Goal: Task Accomplishment & Management: Manage account settings

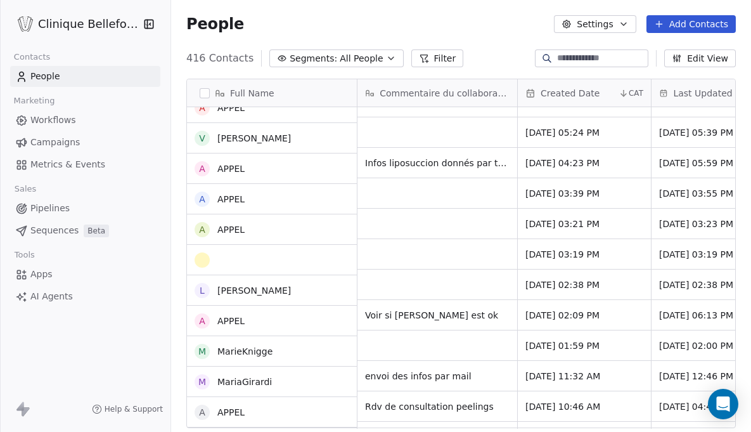
scroll to position [624, 0]
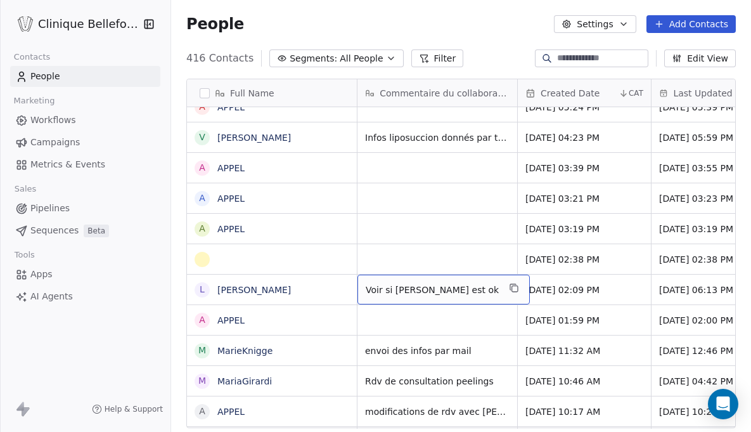
click at [469, 288] on span "Voir si Dr Favre est ok" at bounding box center [432, 289] width 133 height 13
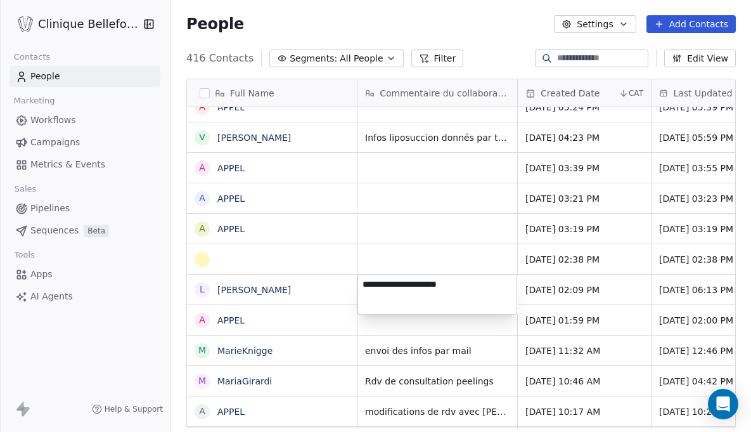
drag, startPoint x: 466, startPoint y: 283, endPoint x: 360, endPoint y: 279, distance: 105.9
click at [360, 279] on textarea "**********" at bounding box center [437, 293] width 158 height 39
type textarea "*"
type textarea "**********"
drag, startPoint x: 481, startPoint y: 298, endPoint x: 361, endPoint y: 283, distance: 121.3
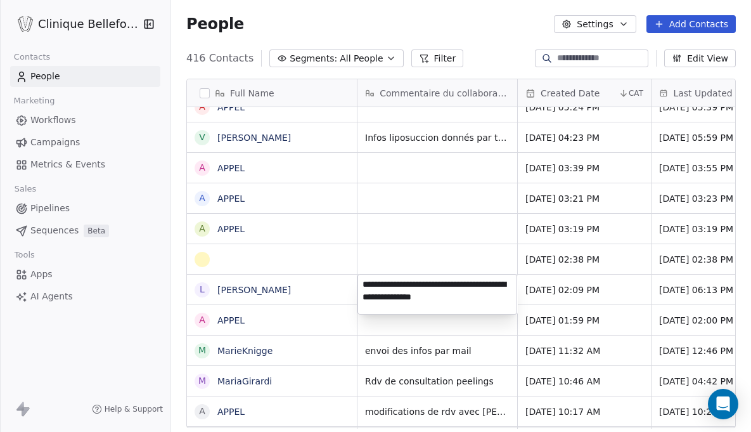
click at [361, 283] on textarea "**********" at bounding box center [437, 293] width 158 height 39
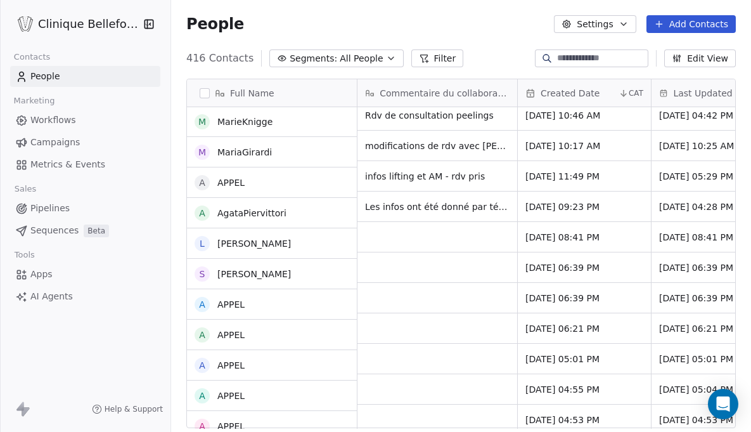
scroll to position [0, 0]
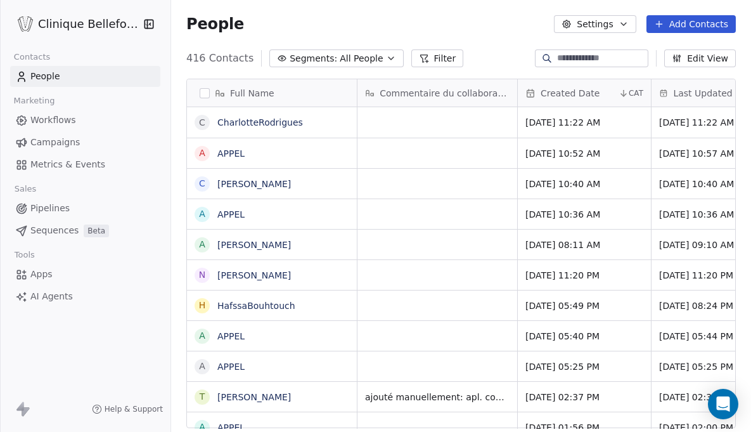
click at [599, 61] on input at bounding box center [601, 58] width 89 height 13
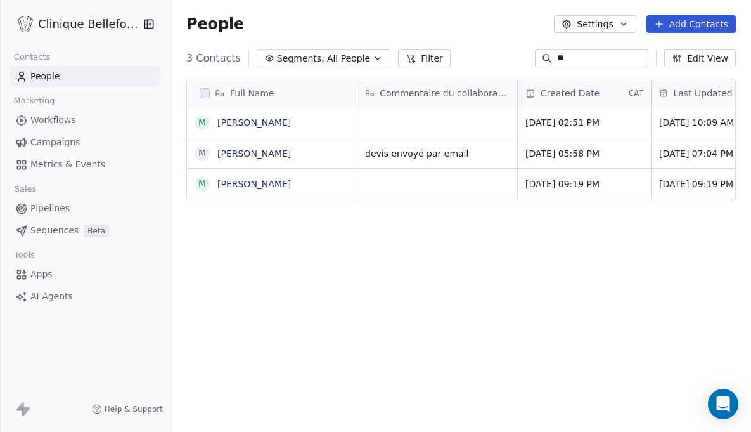
type input "*"
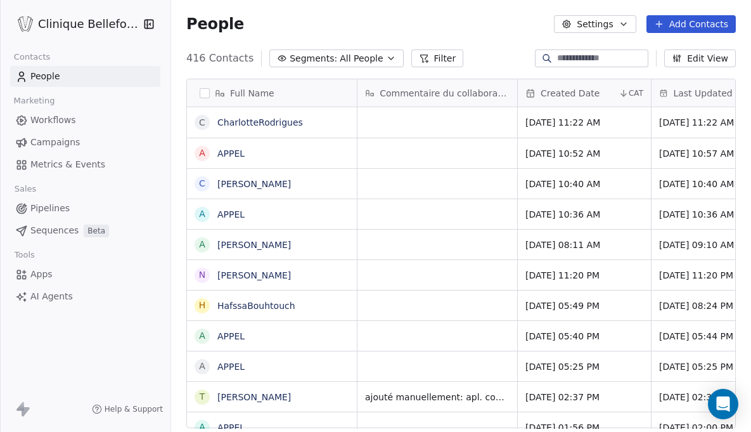
type input "*"
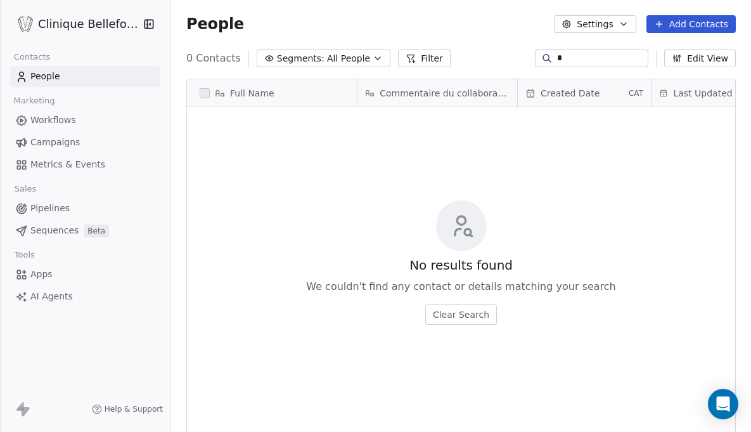
type input "*"
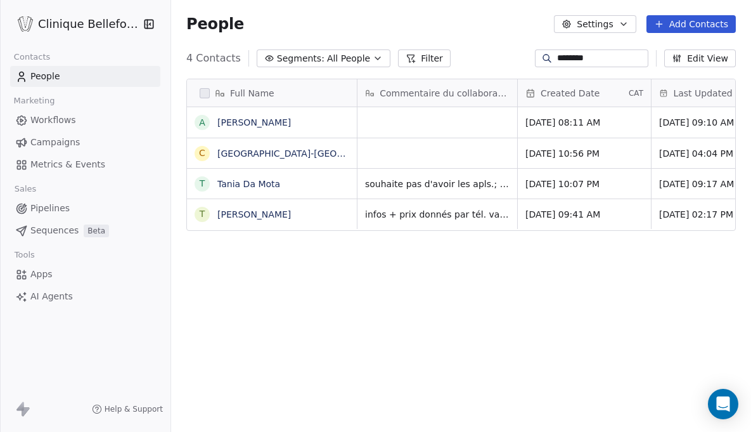
scroll to position [380, 580]
type input "********"
click at [403, 124] on div "grid" at bounding box center [437, 122] width 160 height 30
click at [374, 129] on textarea at bounding box center [437, 127] width 158 height 39
paste textarea "**********"
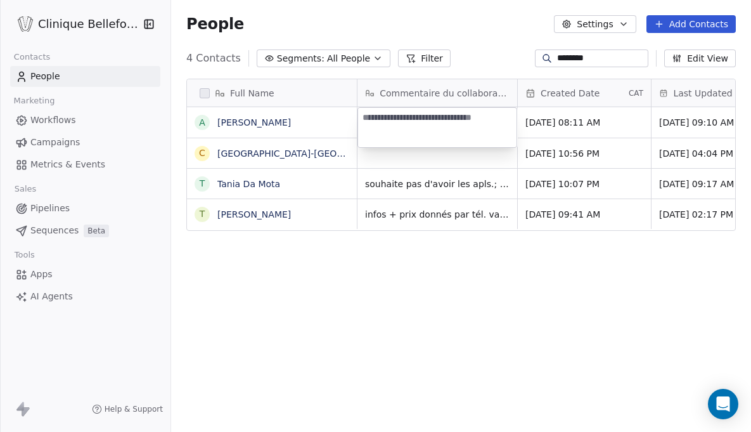
type textarea "**********"
click at [416, 250] on html "**********" at bounding box center [375, 216] width 751 height 432
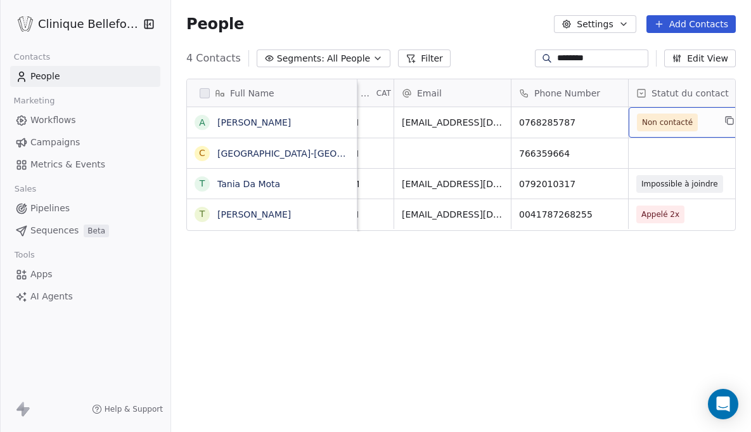
scroll to position [0, 385]
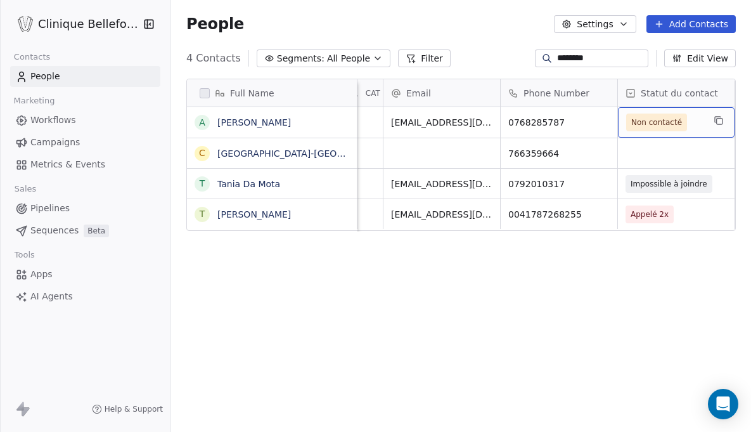
click at [708, 124] on div "Non contacté" at bounding box center [676, 122] width 117 height 30
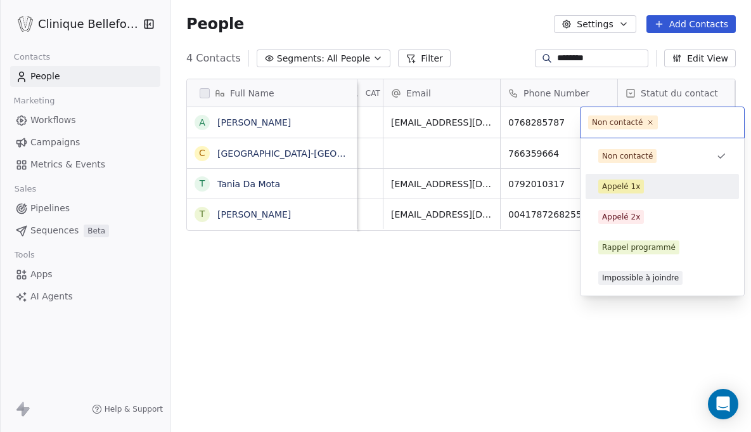
click at [617, 188] on div "Appelé 1x" at bounding box center [621, 186] width 38 height 11
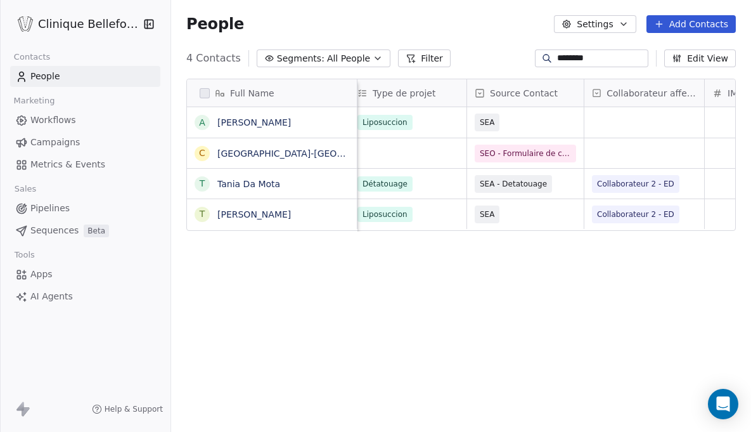
scroll to position [0, 986]
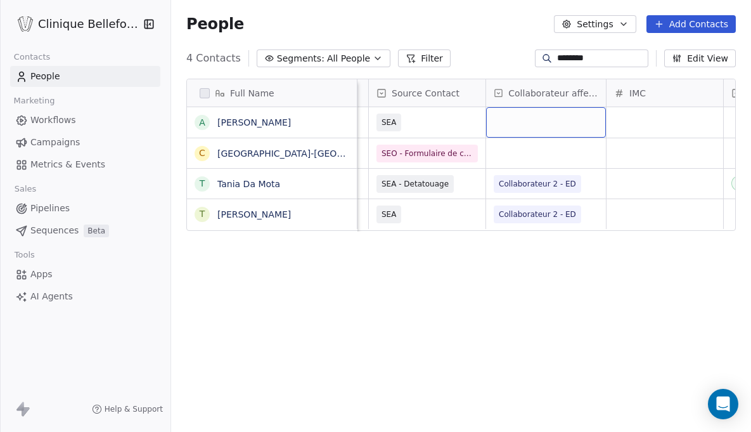
click at [563, 120] on div "grid" at bounding box center [546, 122] width 120 height 30
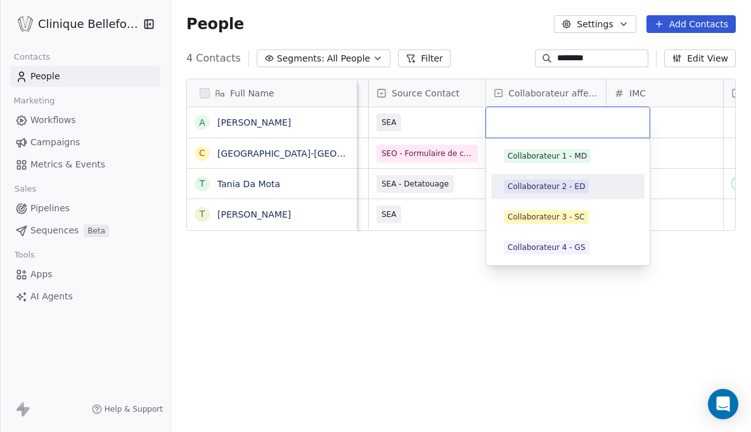
click at [575, 191] on div "Collaborateur 2 - ED" at bounding box center [546, 186] width 77 height 11
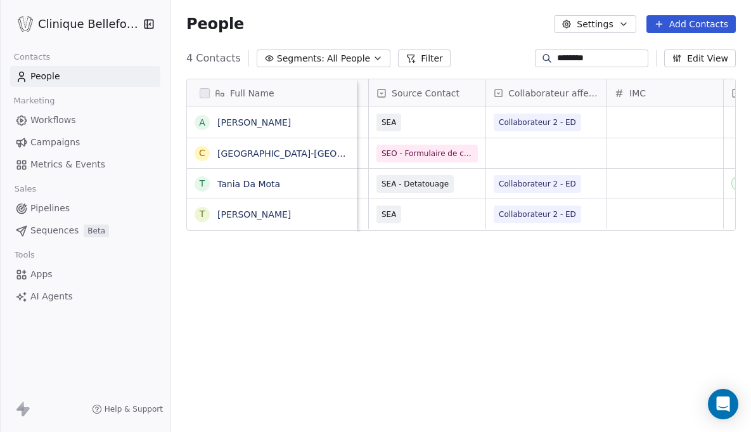
scroll to position [0, 570]
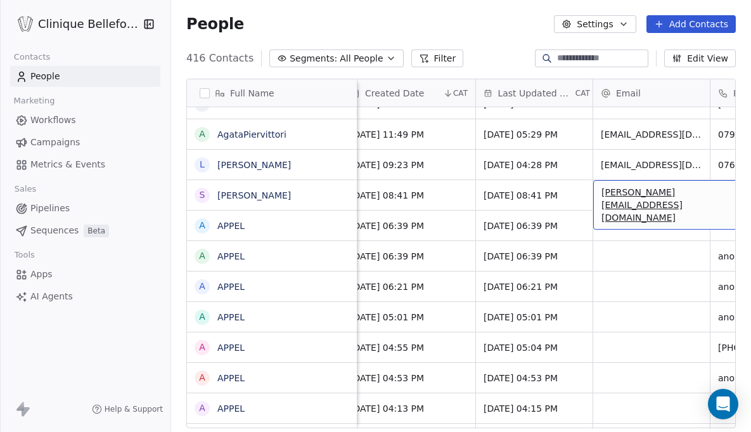
drag, startPoint x: 601, startPoint y: 198, endPoint x: 681, endPoint y: 203, distance: 80.0
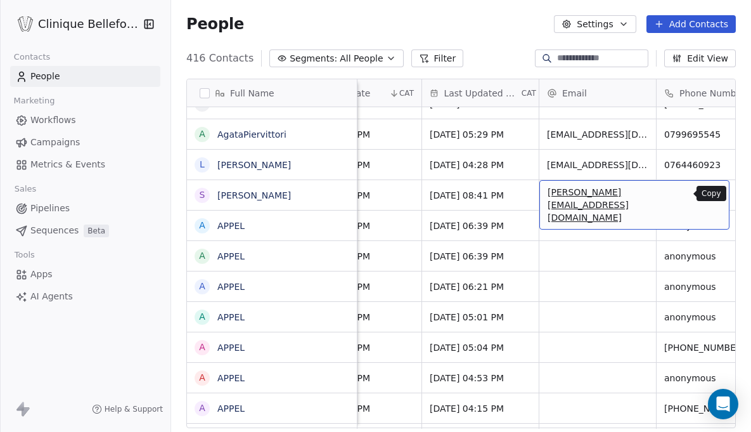
click at [708, 193] on icon "grid" at bounding box center [713, 193] width 10 height 10
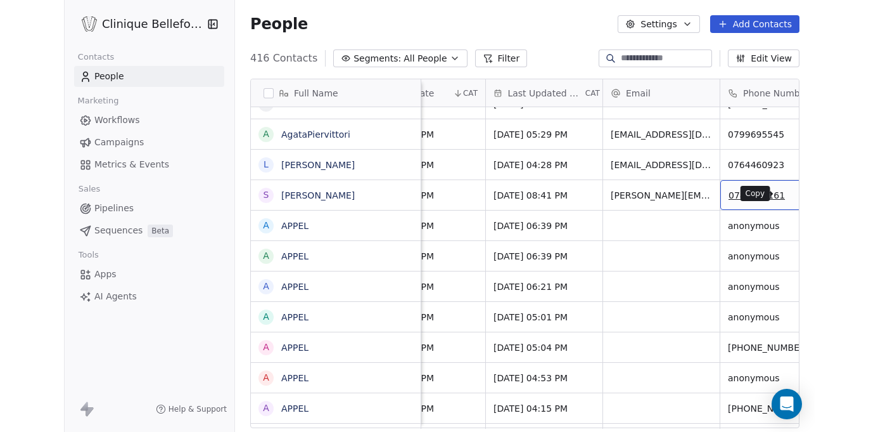
scroll to position [0, 268]
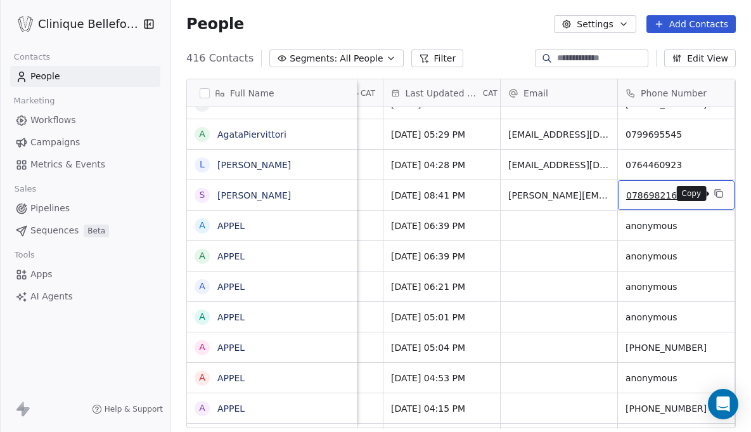
click at [719, 193] on icon "grid" at bounding box center [719, 193] width 10 height 10
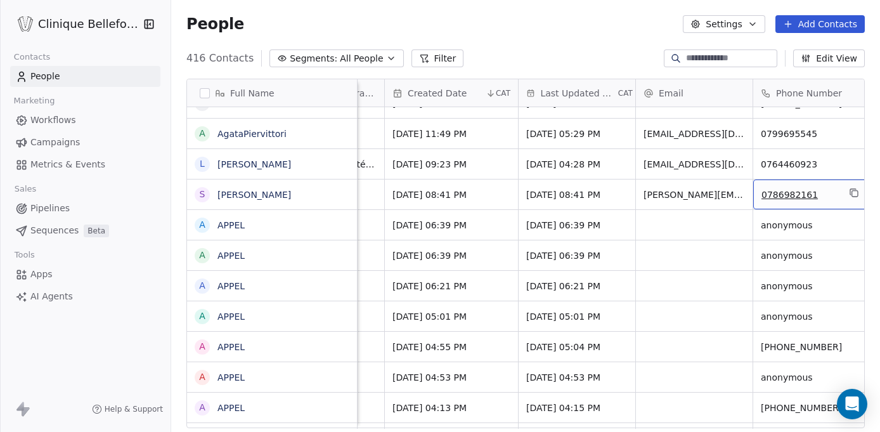
scroll to position [0, 139]
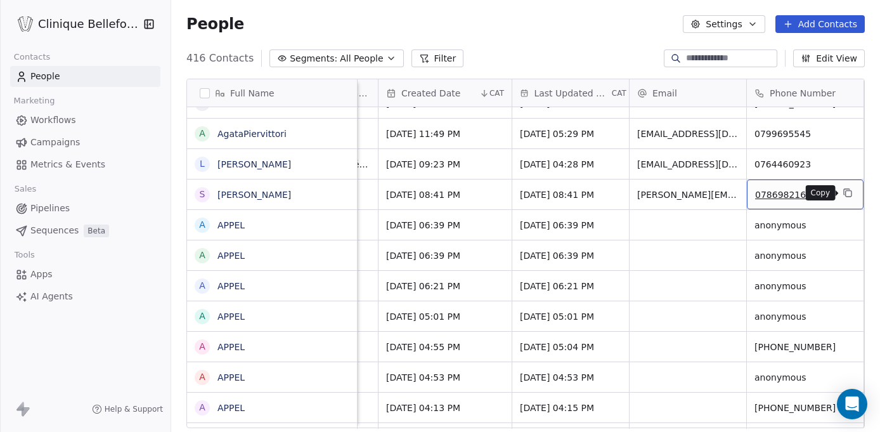
click at [750, 189] on icon "grid" at bounding box center [846, 192] width 6 height 6
drag, startPoint x: 812, startPoint y: 196, endPoint x: 753, endPoint y: 196, distance: 58.3
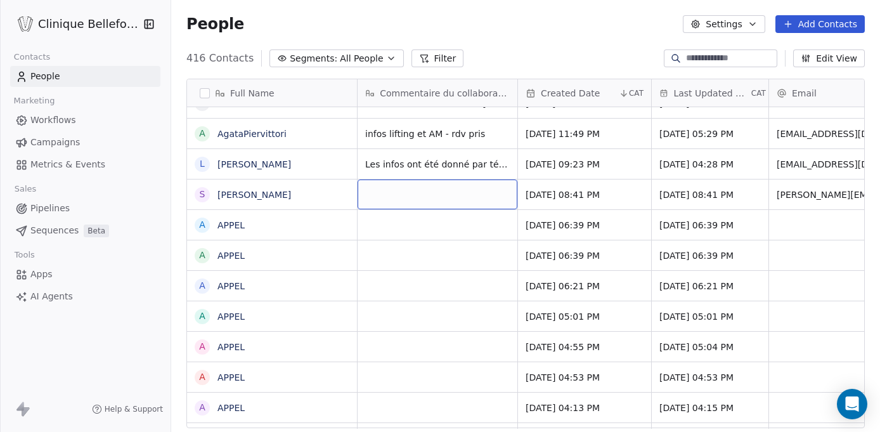
click at [375, 193] on div "grid" at bounding box center [437, 194] width 160 height 30
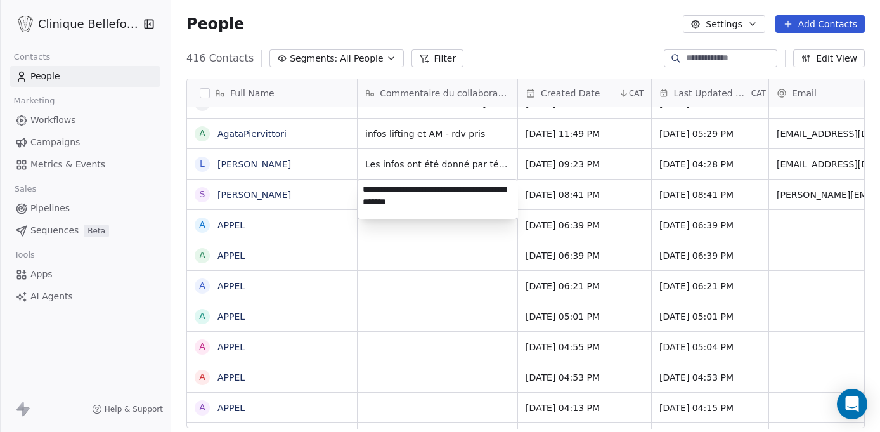
click at [394, 189] on textarea "**********" at bounding box center [437, 198] width 158 height 39
drag, startPoint x: 457, startPoint y: 208, endPoint x: 393, endPoint y: 202, distance: 64.3
click at [393, 202] on textarea "**********" at bounding box center [437, 198] width 158 height 39
type textarea "**********"
click at [452, 260] on html "Clinique Bellefontaine Contacts People Marketing Workflows Campaigns Metrics & …" at bounding box center [440, 216] width 880 height 432
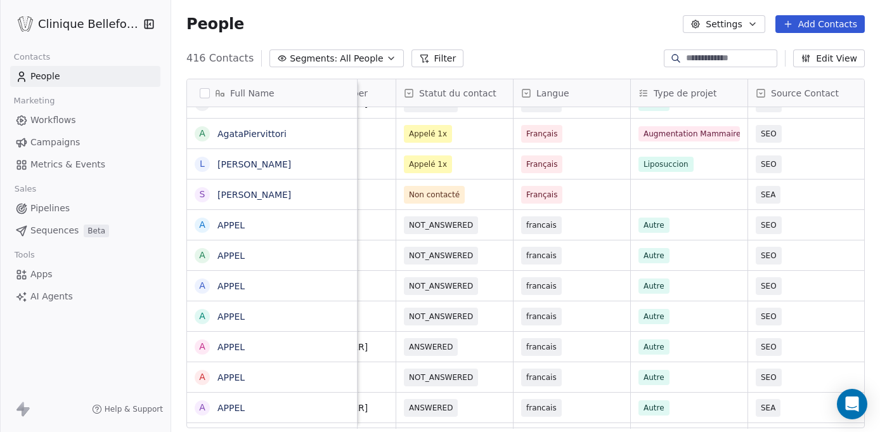
scroll to position [0, 596]
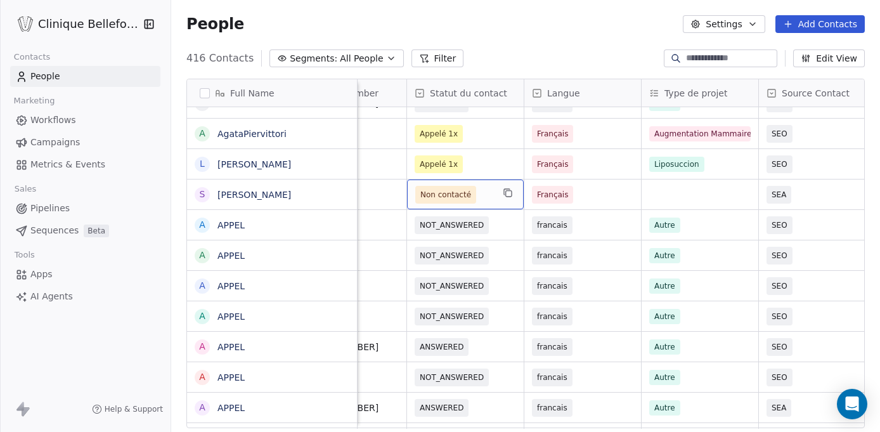
click at [483, 198] on span "Non contacté" at bounding box center [453, 195] width 77 height 18
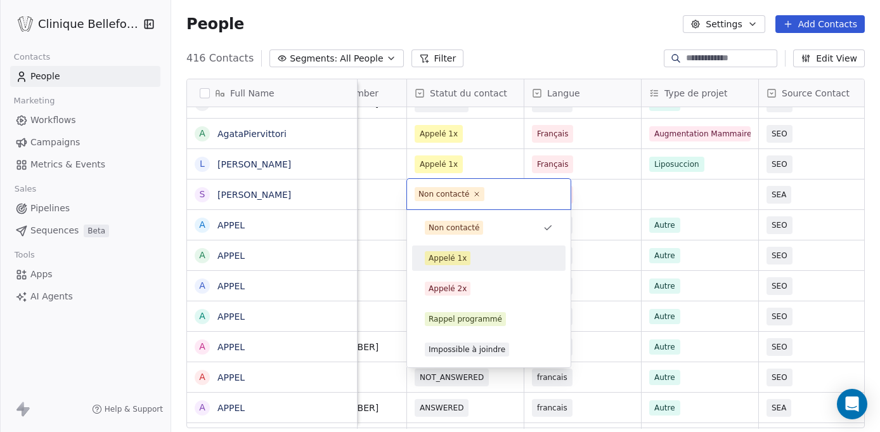
click at [454, 252] on div "Appelé 1x" at bounding box center [447, 257] width 38 height 11
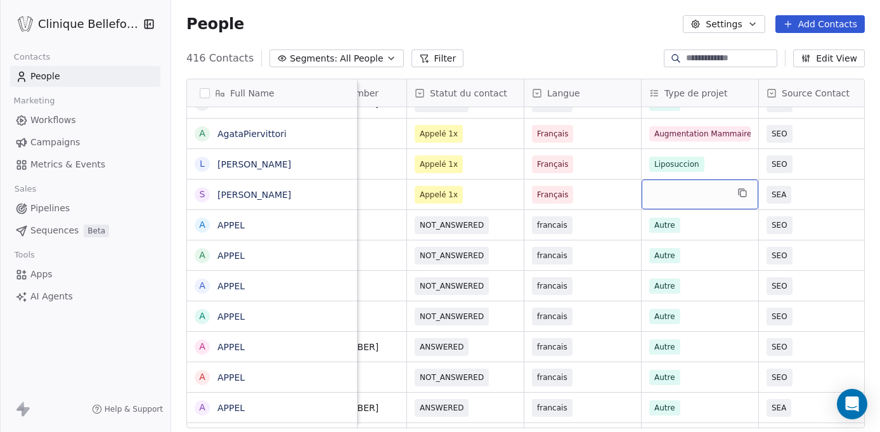
click at [691, 190] on div "grid" at bounding box center [699, 194] width 117 height 30
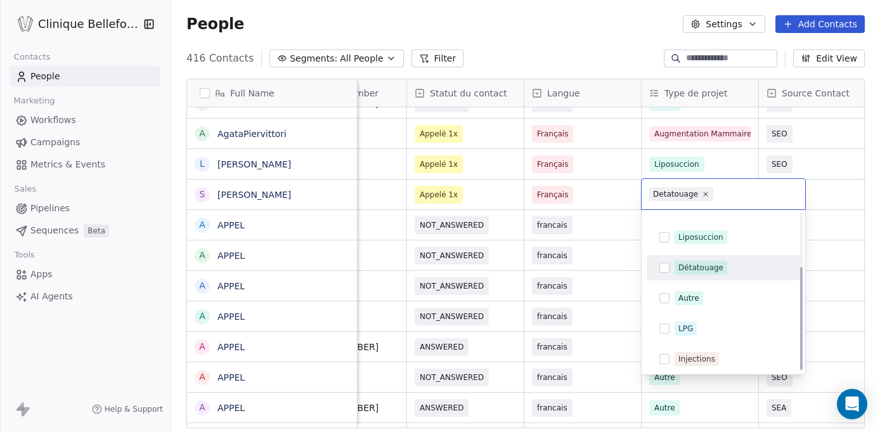
scroll to position [84, 0]
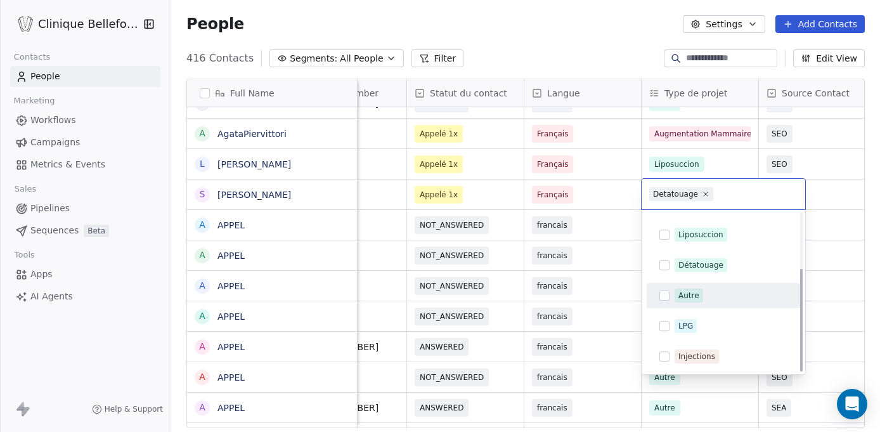
click at [676, 299] on span "Autre" at bounding box center [688, 295] width 29 height 14
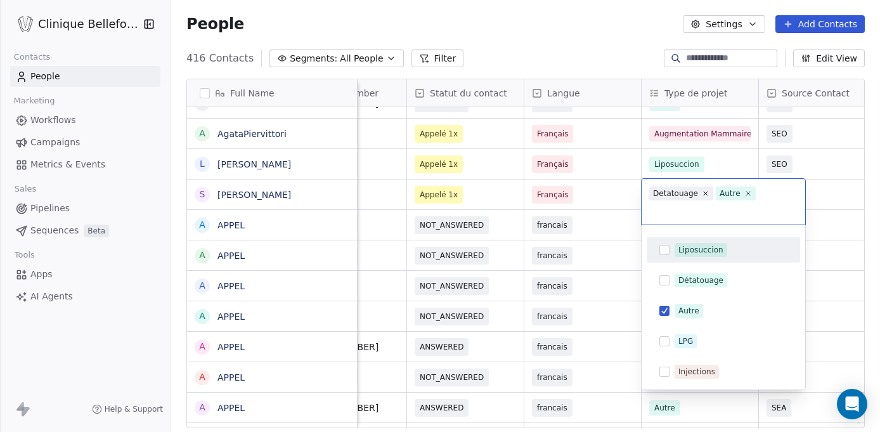
click at [750, 205] on html "Clinique Bellefontaine Contacts People Marketing Workflows Campaigns Metrics & …" at bounding box center [440, 216] width 880 height 432
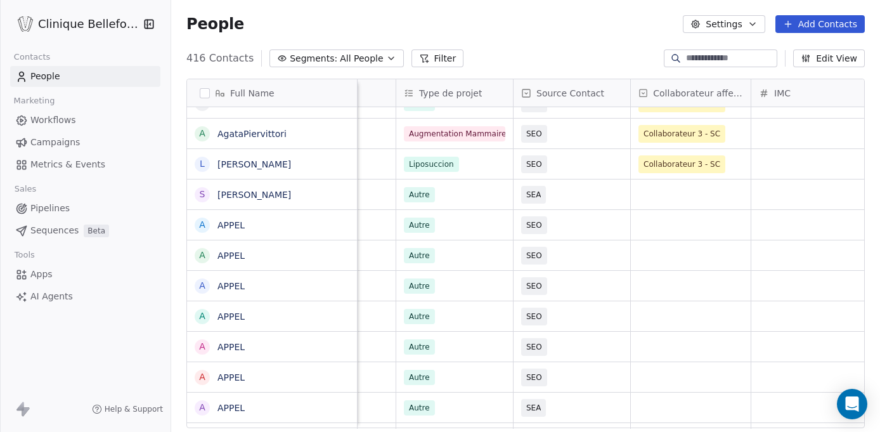
scroll to position [0, 852]
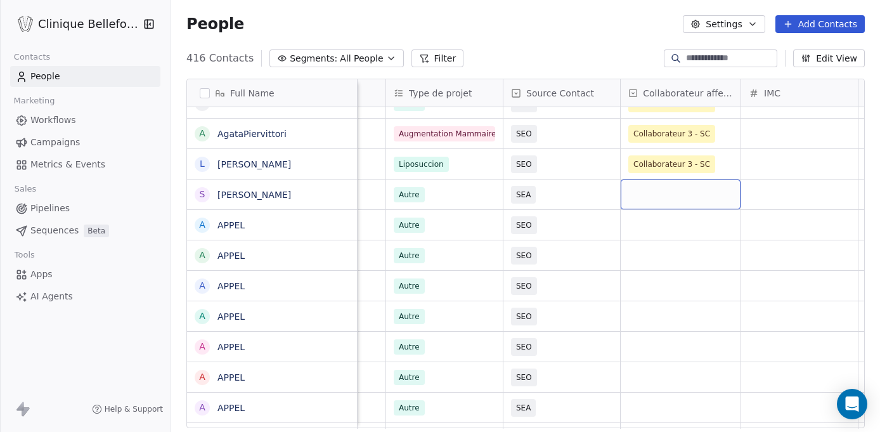
click at [688, 191] on div "grid" at bounding box center [680, 194] width 120 height 30
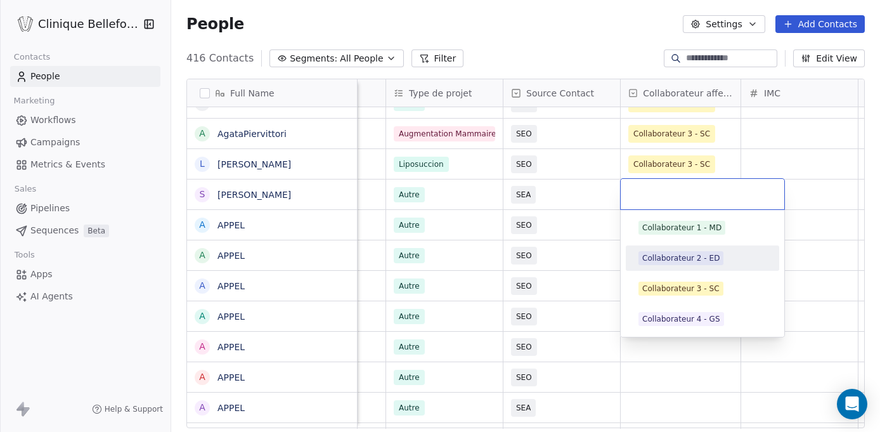
click at [676, 264] on span "Collaborateur 2 - ED" at bounding box center [680, 258] width 85 height 14
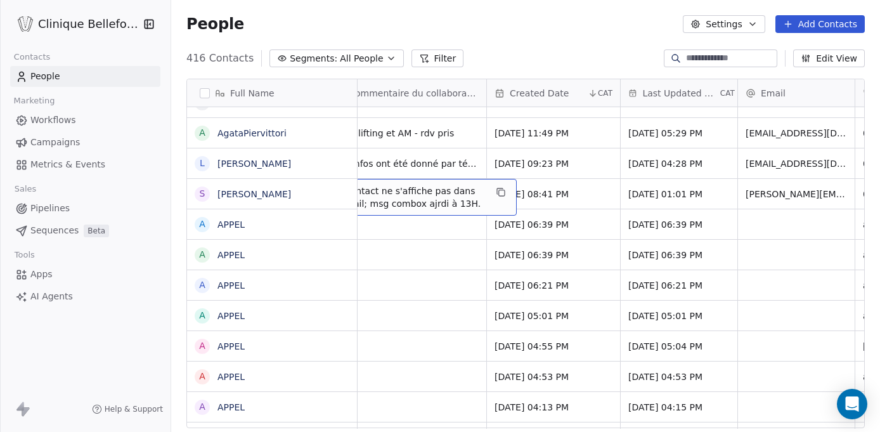
scroll to position [0, 0]
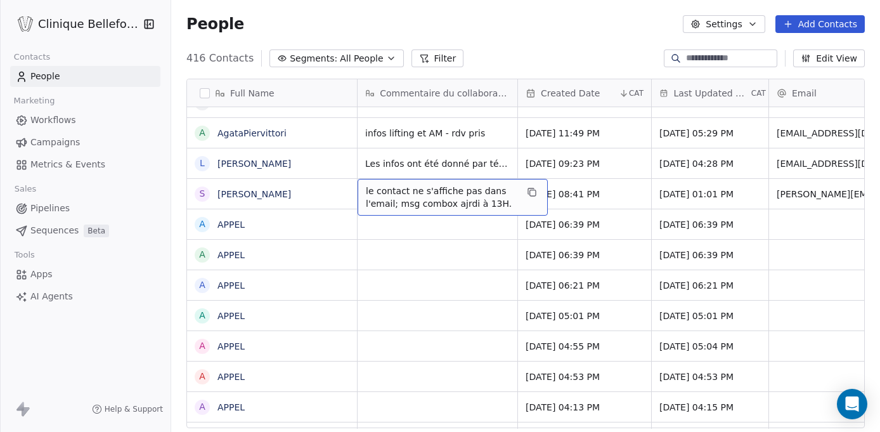
click at [423, 195] on span "le contact ne s'affiche pas dans l'email; msg combox ajrdi à 13H." at bounding box center [441, 196] width 151 height 25
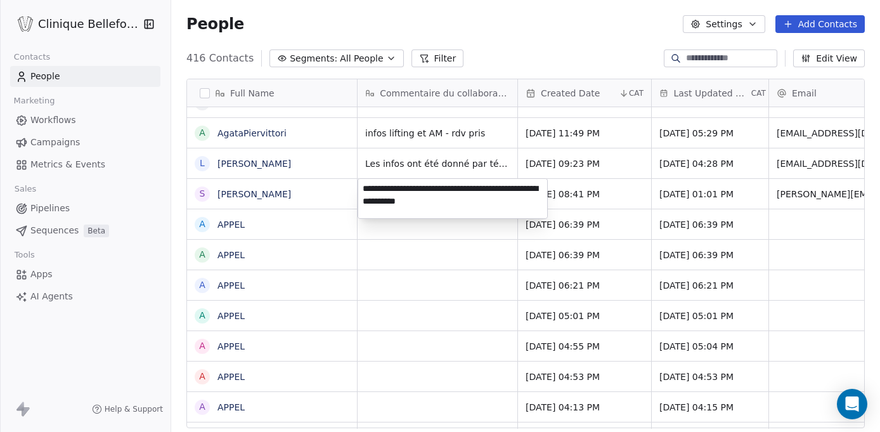
click at [478, 203] on textarea "**********" at bounding box center [452, 198] width 189 height 39
click at [477, 203] on textarea "**********" at bounding box center [452, 198] width 189 height 39
drag, startPoint x: 477, startPoint y: 203, endPoint x: 485, endPoint y: 207, distance: 9.1
click at [485, 207] on textarea "**********" at bounding box center [452, 198] width 189 height 39
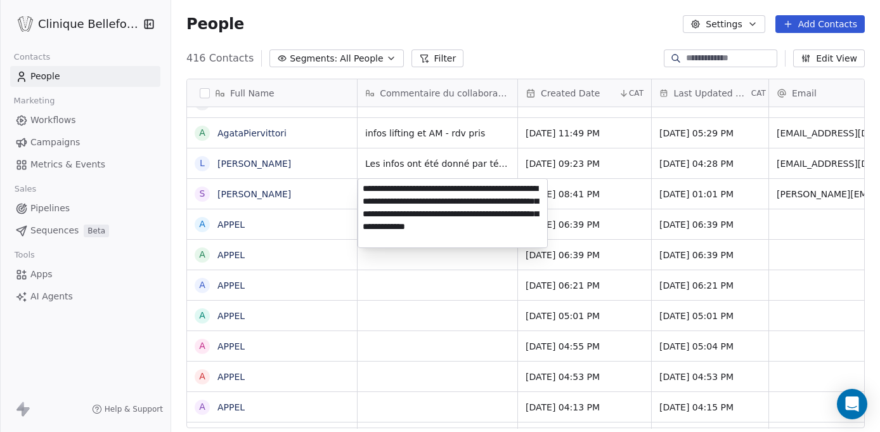
type textarea "**********"
click at [750, 219] on html "Clinique Bellefontaine Contacts People Marketing Workflows Campaigns Metrics & …" at bounding box center [440, 216] width 880 height 432
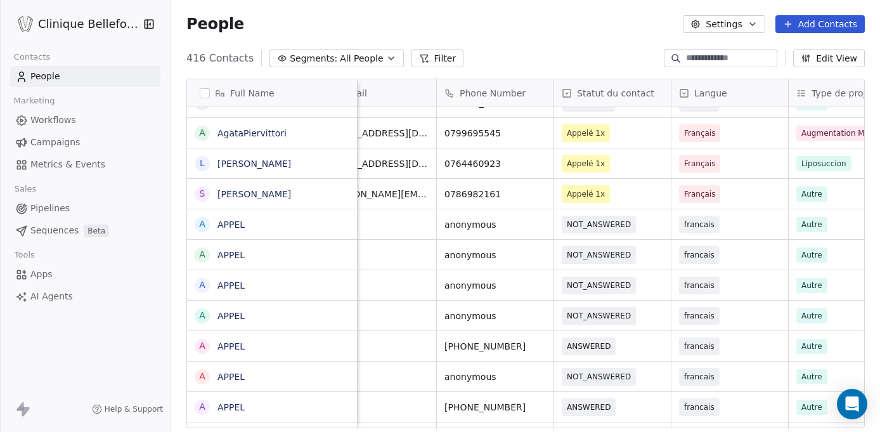
scroll to position [0, 425]
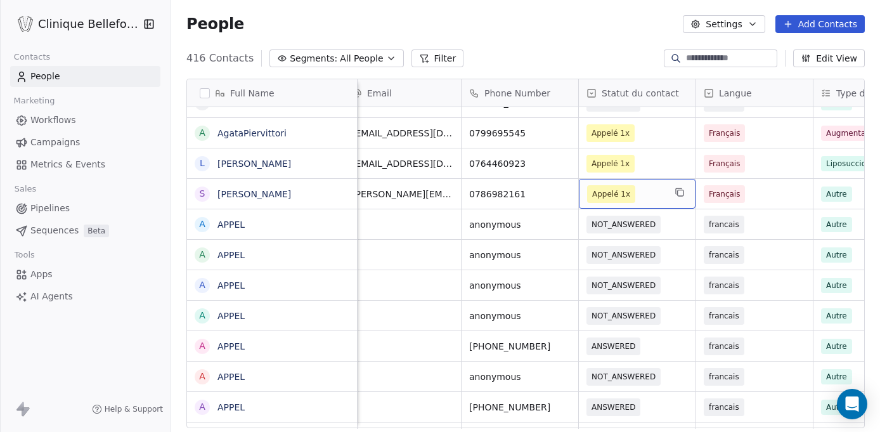
click at [637, 195] on span "Appelé 1x" at bounding box center [625, 194] width 77 height 18
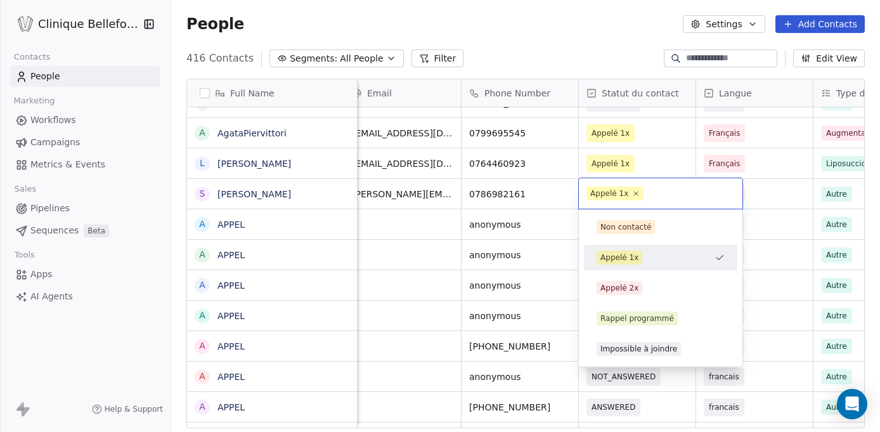
click at [637, 195] on span "Appelé 1x" at bounding box center [614, 193] width 57 height 14
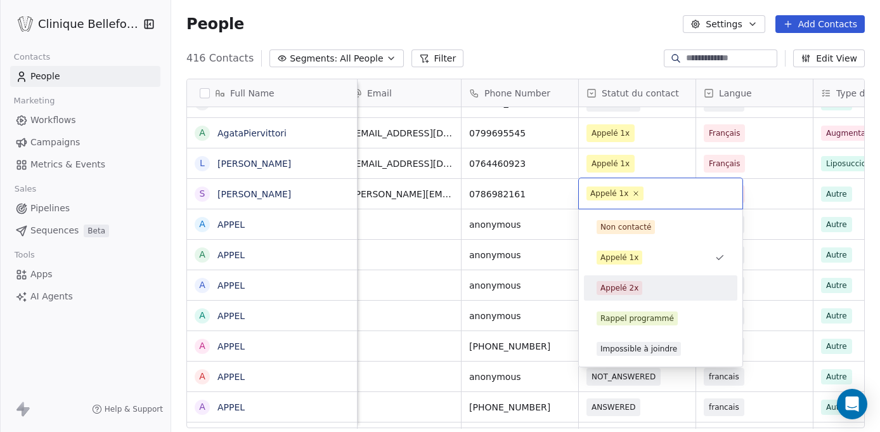
click at [616, 296] on div "Appelé 2x" at bounding box center [660, 288] width 143 height 20
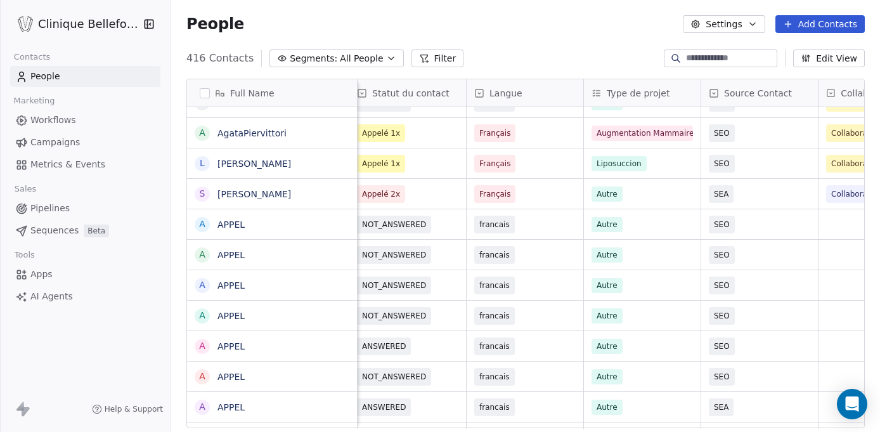
scroll to position [0, 655]
click at [644, 197] on div "Autre" at bounding box center [629, 193] width 77 height 15
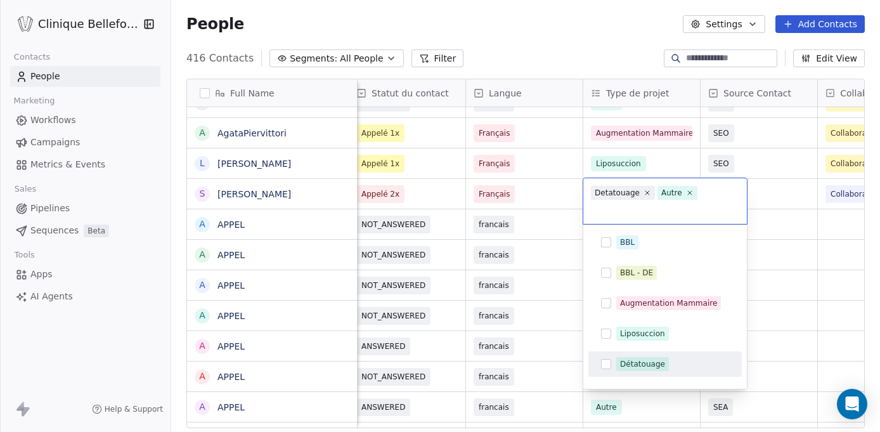
click at [644, 358] on div "Détatouage" at bounding box center [642, 363] width 45 height 11
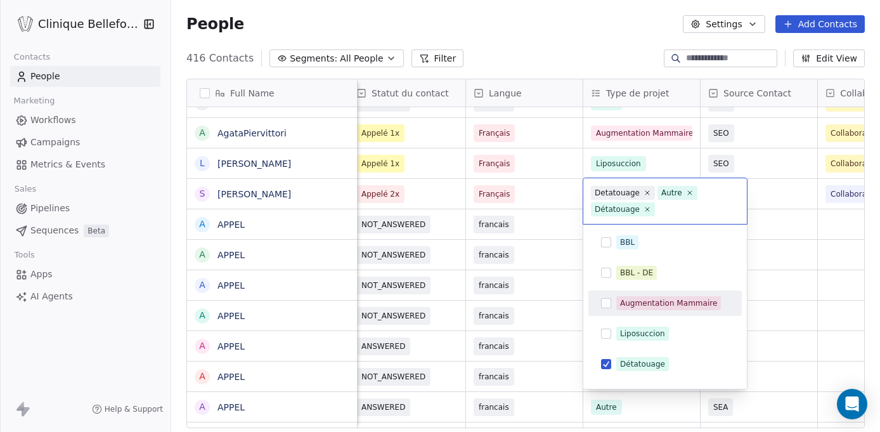
click at [750, 229] on html "Clinique Bellefontaine Contacts People Marketing Workflows Campaigns Metrics & …" at bounding box center [440, 216] width 880 height 432
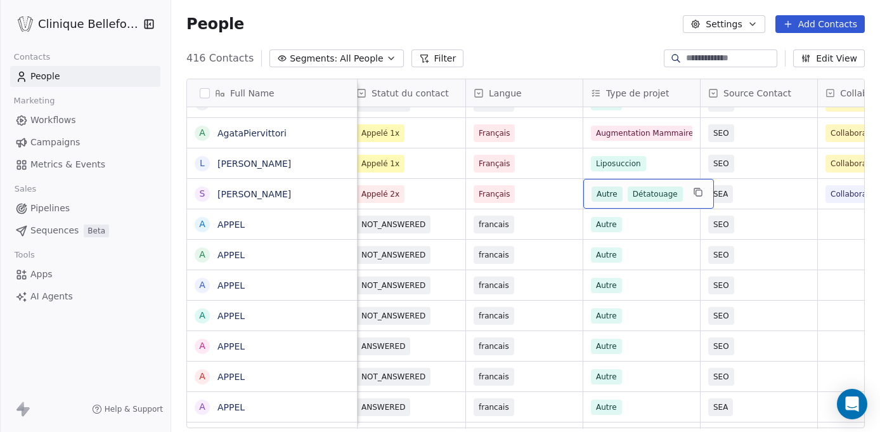
click at [622, 193] on div "Autre Détatouage" at bounding box center [636, 193] width 91 height 15
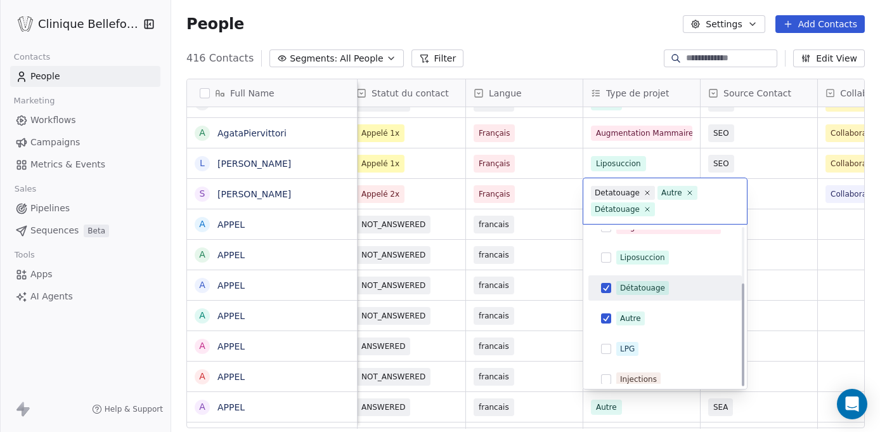
scroll to position [84, 0]
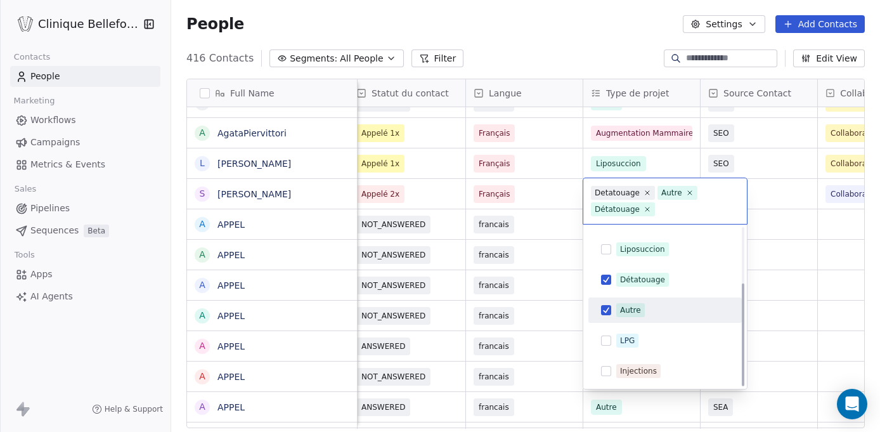
click at [606, 311] on button "Suggestions" at bounding box center [606, 310] width 10 height 10
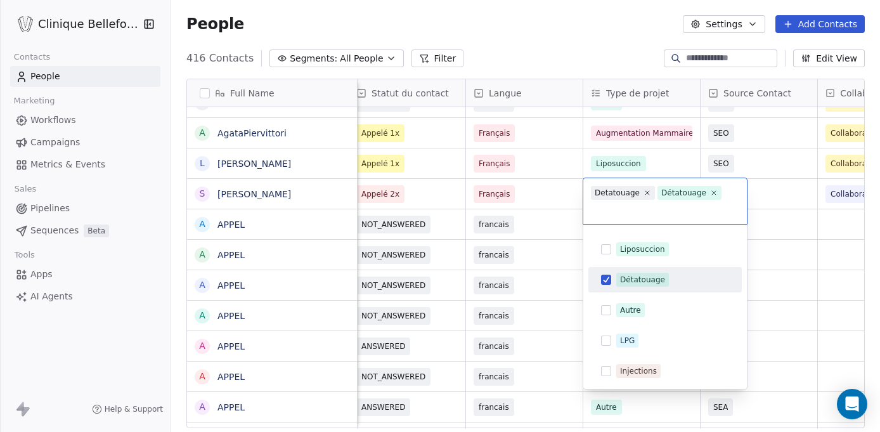
click at [750, 286] on html "Clinique Bellefontaine Contacts People Marketing Workflows Campaigns Metrics & …" at bounding box center [440, 216] width 880 height 432
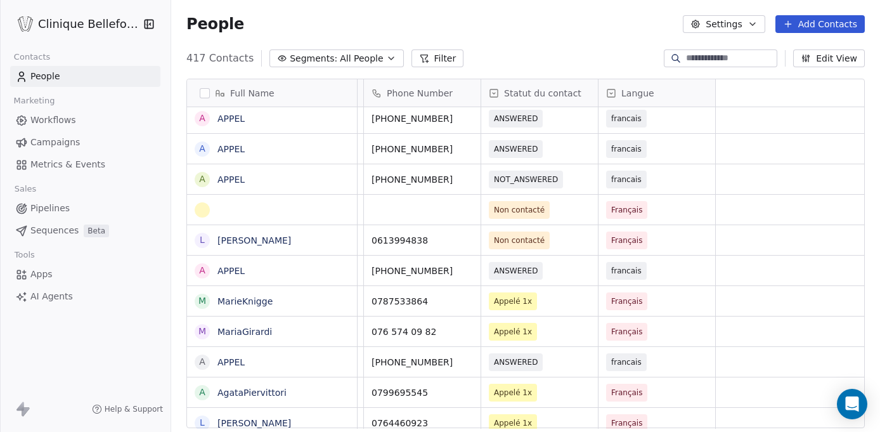
scroll to position [0, 0]
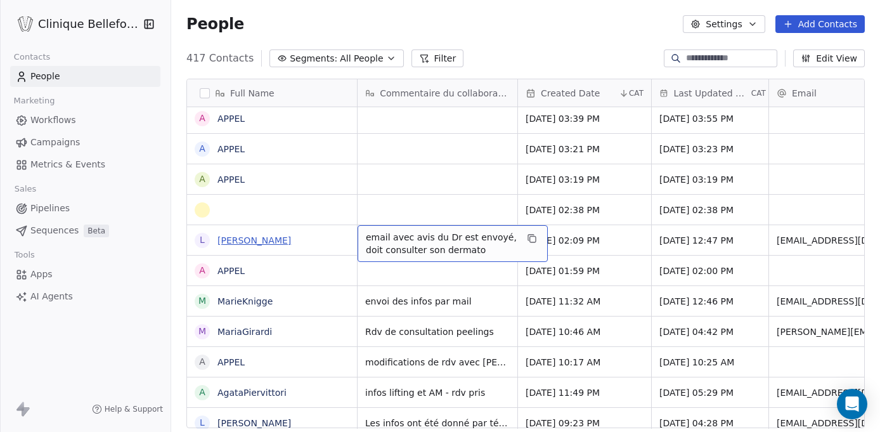
click at [290, 240] on link "[PERSON_NAME]" at bounding box center [254, 240] width 74 height 10
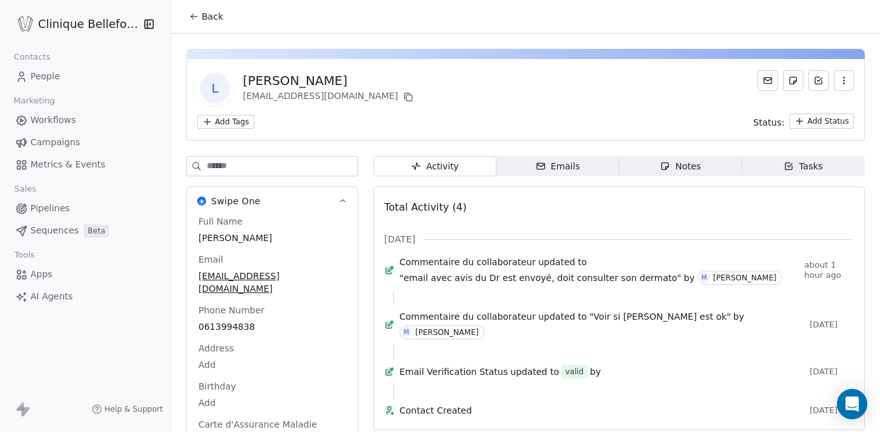
click at [195, 16] on icon at bounding box center [194, 16] width 6 height 0
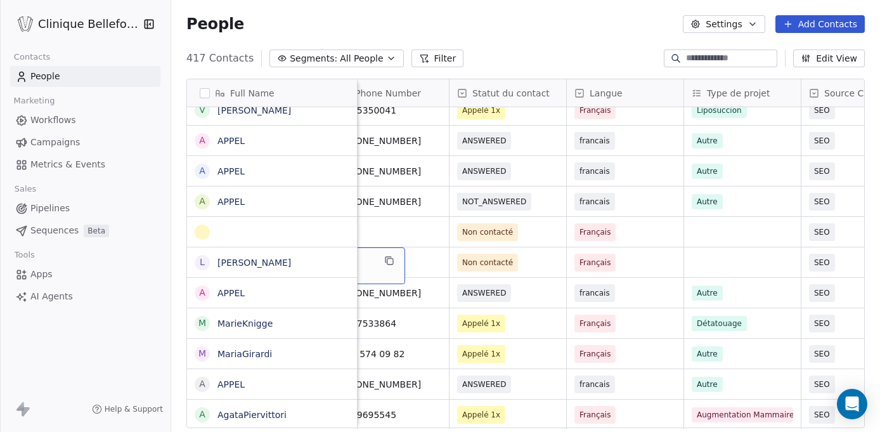
scroll to position [0, 589]
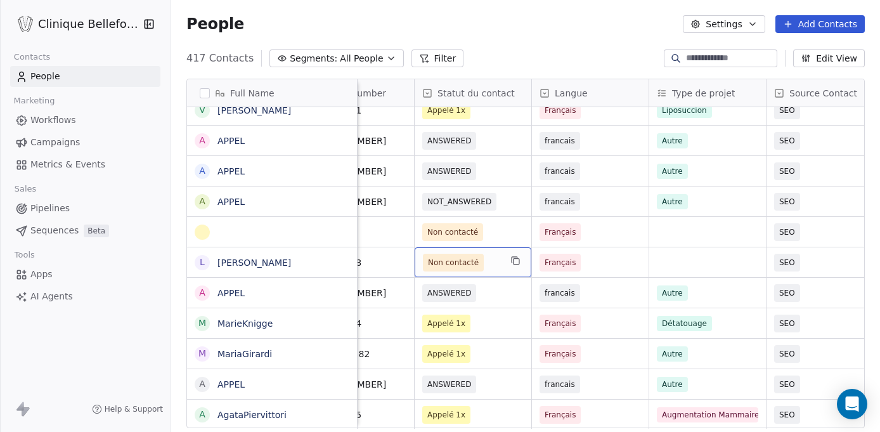
click at [501, 265] on div "Non contacté" at bounding box center [472, 262] width 117 height 30
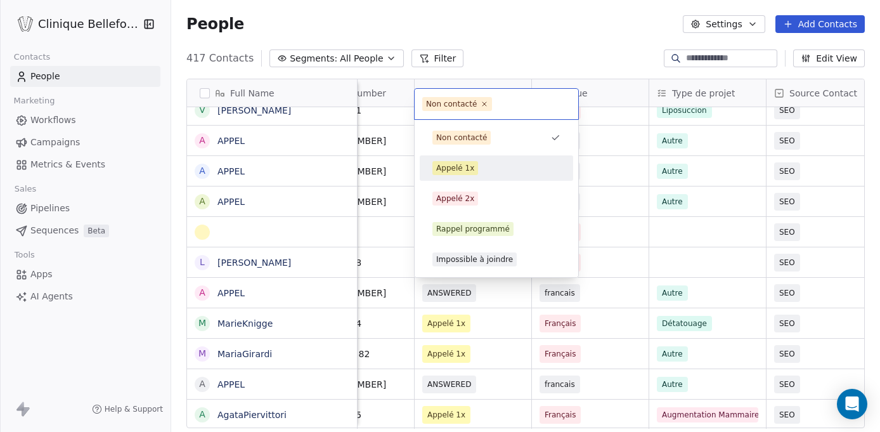
drag, startPoint x: 501, startPoint y: 261, endPoint x: 488, endPoint y: 171, distance: 90.9
click at [488, 171] on div "Non contacté Appelé 1x Appelé 2x Rappel programmé Impossible à joindre" at bounding box center [496, 198] width 153 height 147
click at [488, 171] on div "Appelé 1x" at bounding box center [496, 168] width 128 height 14
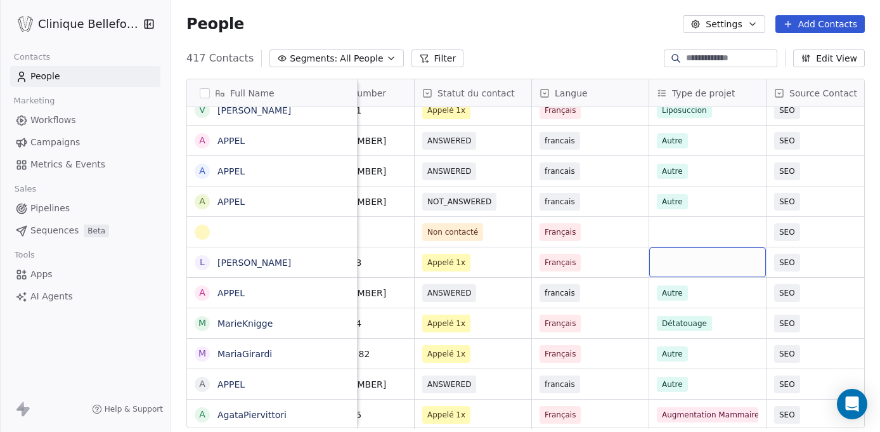
click at [672, 269] on div "grid" at bounding box center [707, 262] width 117 height 30
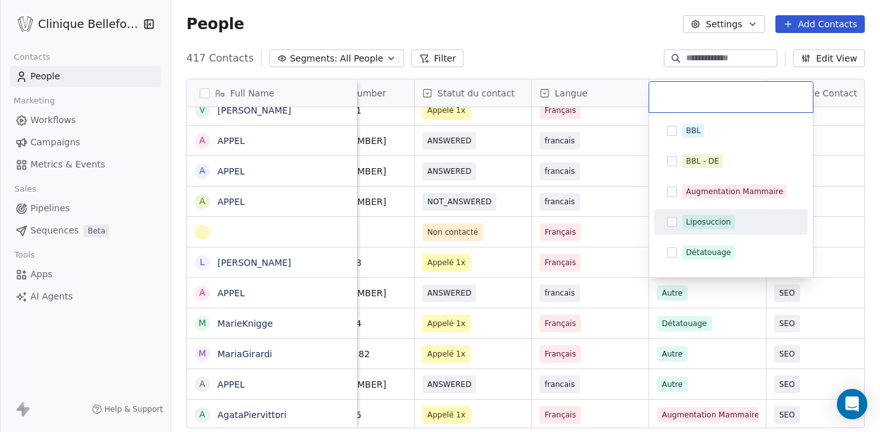
scroll to position [84, 0]
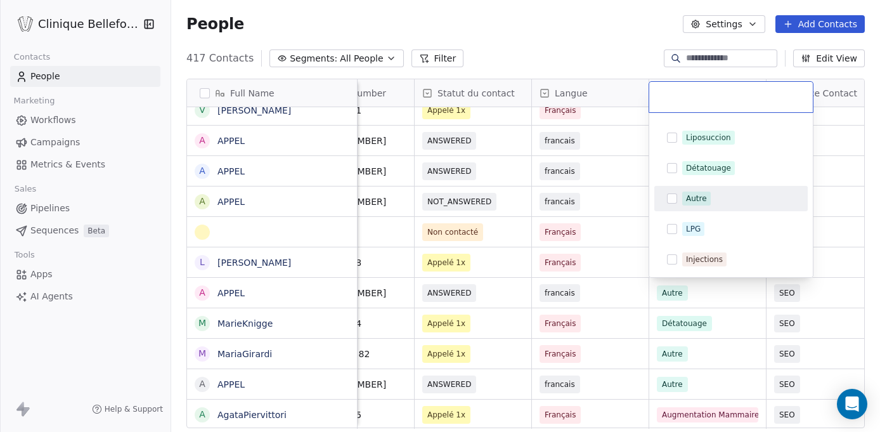
drag, startPoint x: 700, startPoint y: 262, endPoint x: 695, endPoint y: 194, distance: 68.0
click at [695, 194] on div "BBL BBL - DE Augmentation Mammaire Liposuccion Détatouage Autre LPG Injections" at bounding box center [730, 153] width 153 height 238
click at [695, 194] on div "Autre" at bounding box center [696, 198] width 21 height 11
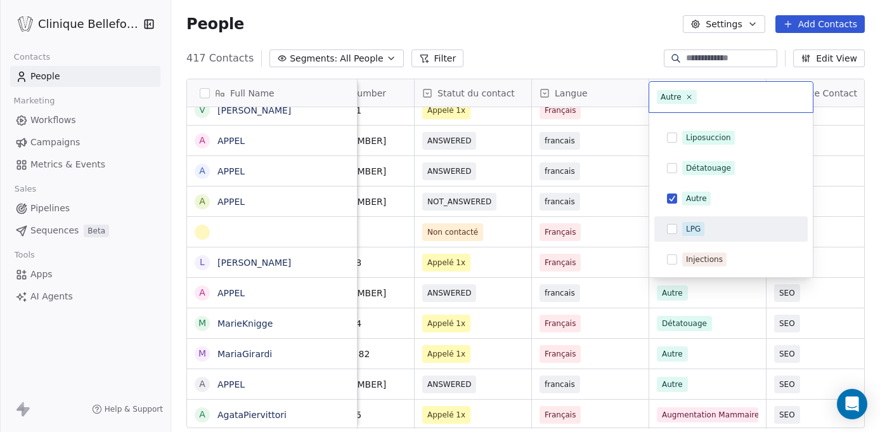
click at [750, 267] on html "Clinique Bellefontaine Contacts People Marketing Workflows Campaigns Metrics & …" at bounding box center [440, 216] width 880 height 432
